Goal: Information Seeking & Learning: Learn about a topic

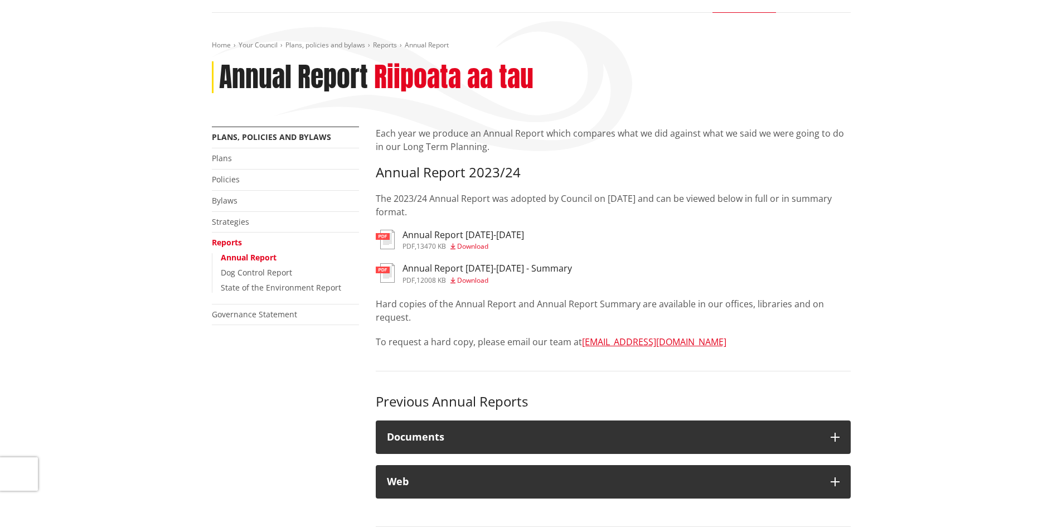
scroll to position [112, 0]
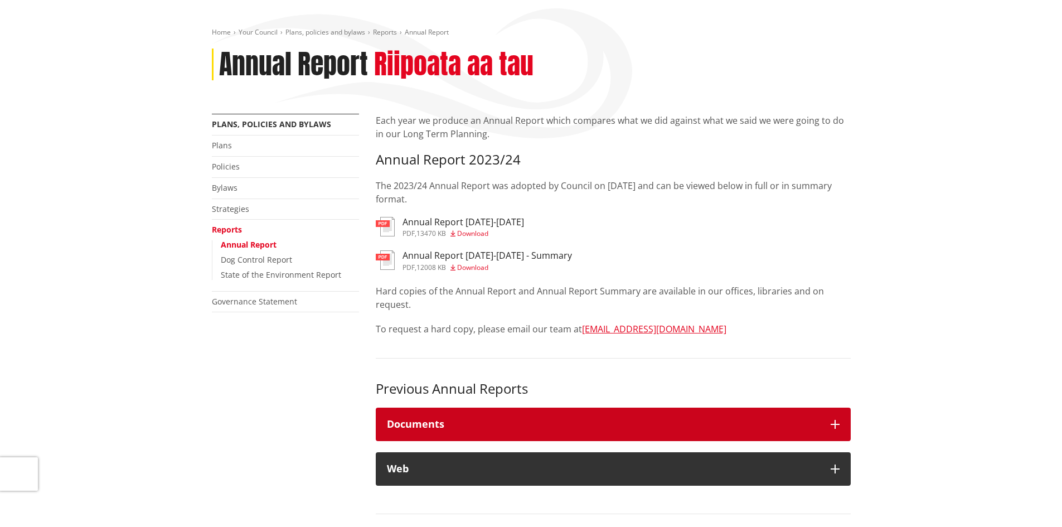
click at [460, 429] on h4 "Documents" at bounding box center [603, 424] width 433 height 11
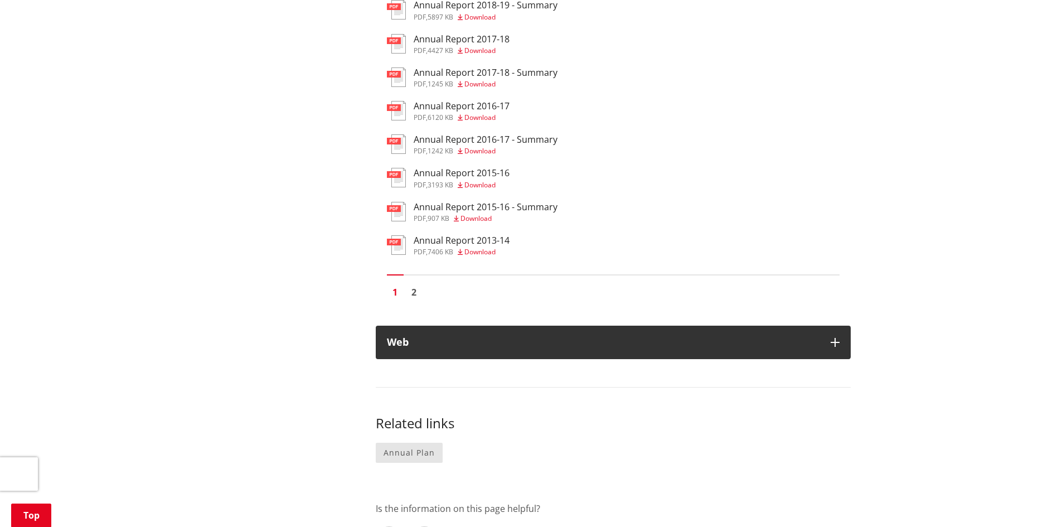
scroll to position [1060, 0]
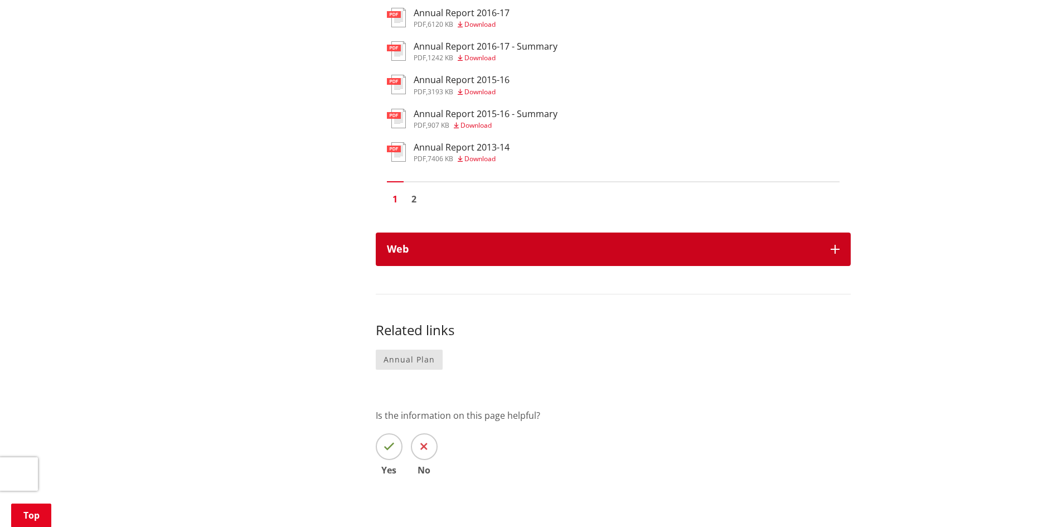
click at [480, 241] on button "Web" at bounding box center [613, 249] width 475 height 33
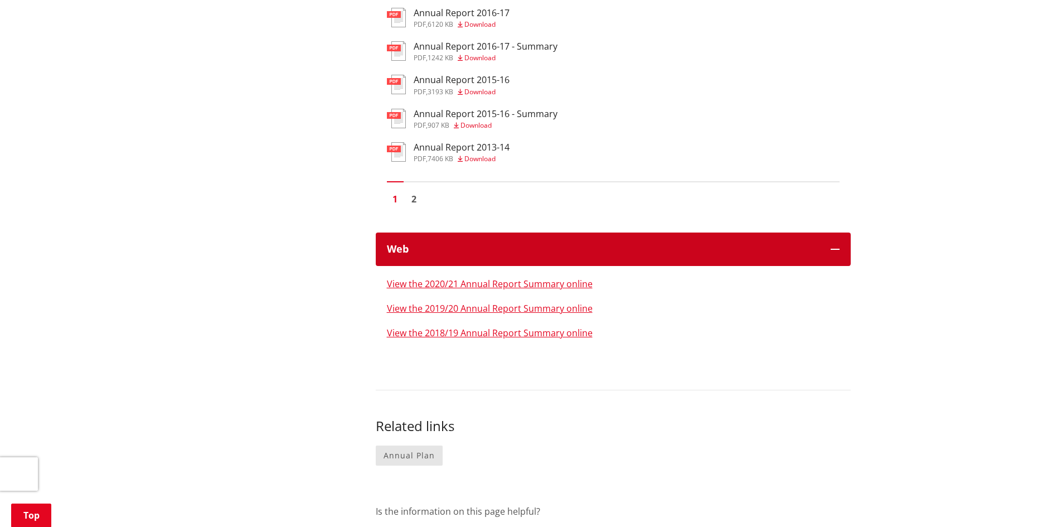
click at [480, 241] on button "Web" at bounding box center [613, 249] width 475 height 33
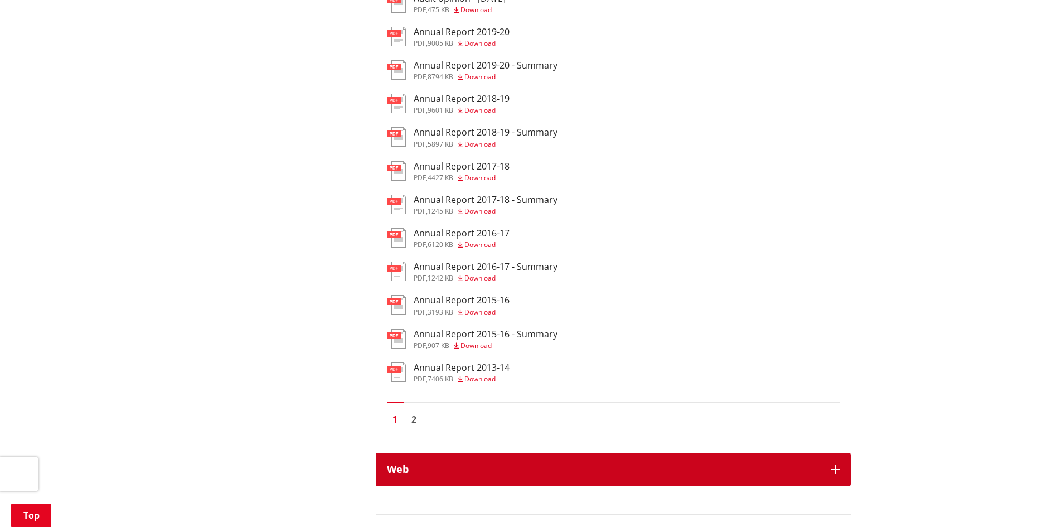
scroll to position [837, 0]
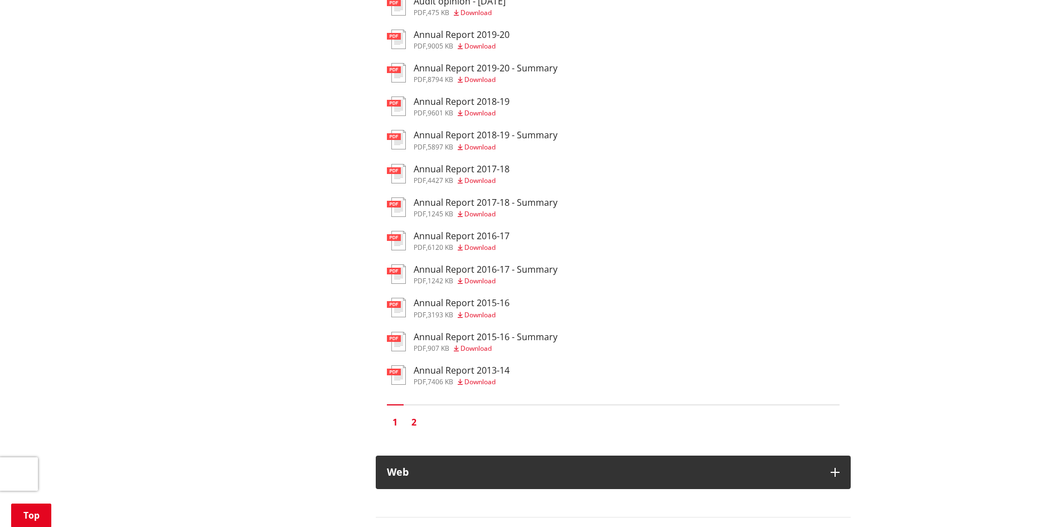
click at [415, 419] on link "2" at bounding box center [414, 422] width 17 height 17
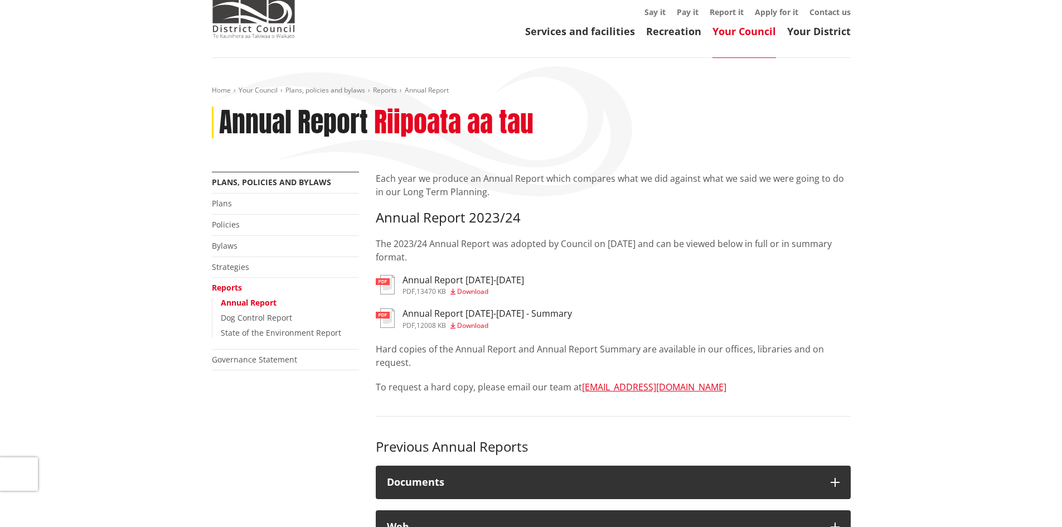
scroll to position [112, 0]
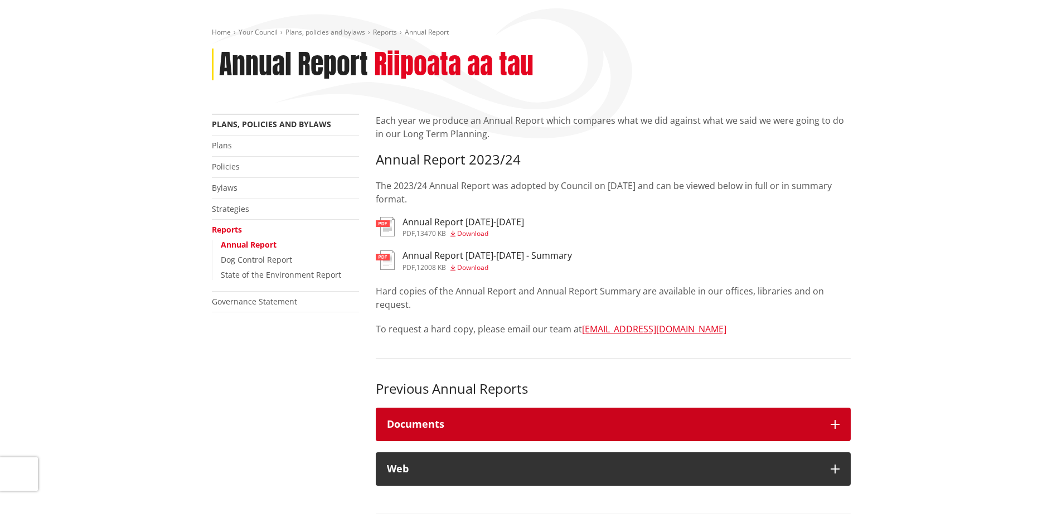
click at [441, 423] on h4 "Documents" at bounding box center [603, 424] width 433 height 11
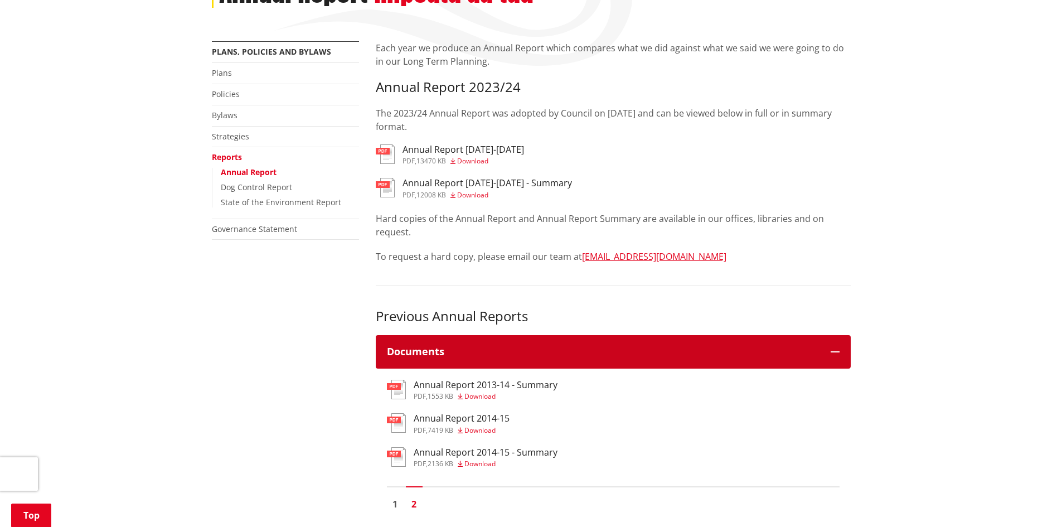
scroll to position [390, 0]
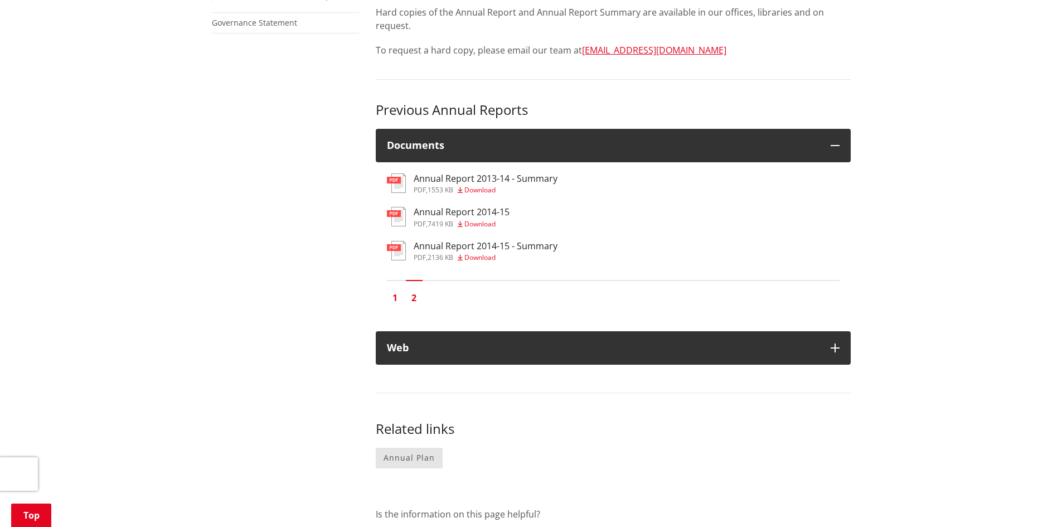
click at [395, 294] on link "1" at bounding box center [395, 297] width 17 height 17
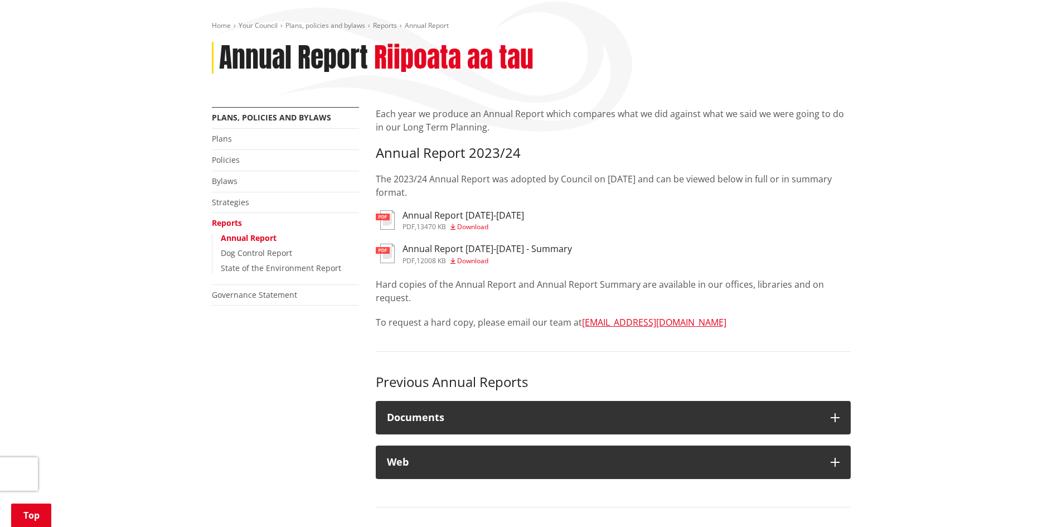
scroll to position [390, 0]
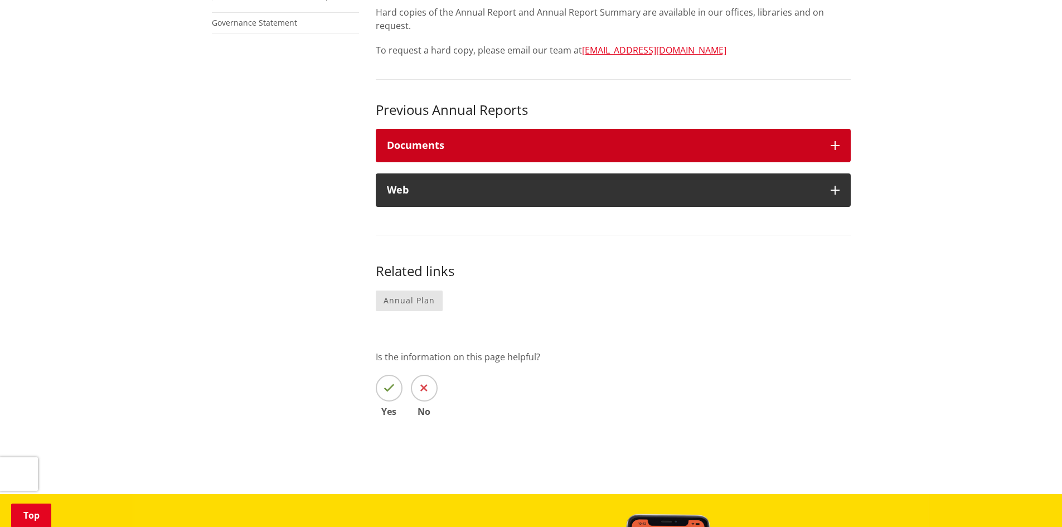
click at [465, 148] on h4 "Documents" at bounding box center [603, 145] width 433 height 11
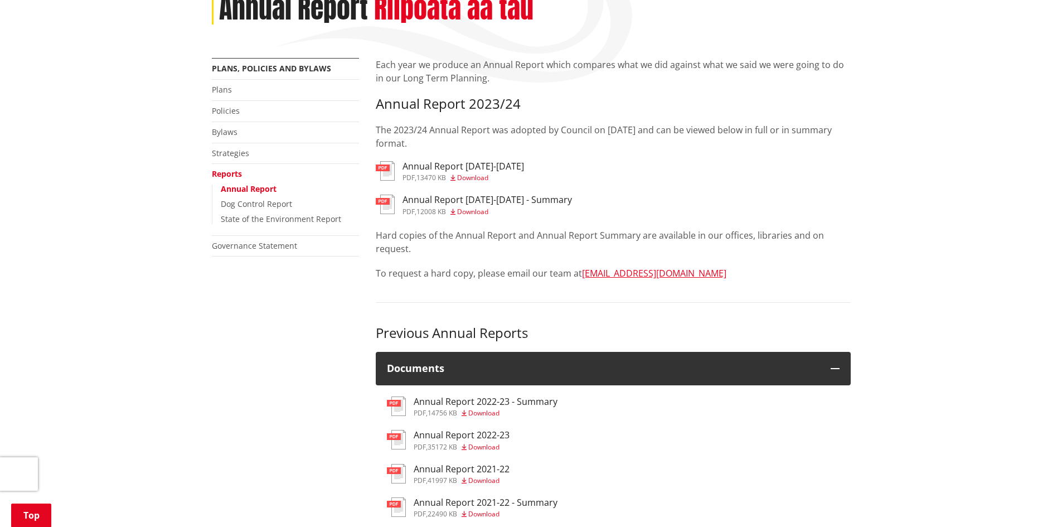
scroll to position [112, 0]
